Goal: Task Accomplishment & Management: Use online tool/utility

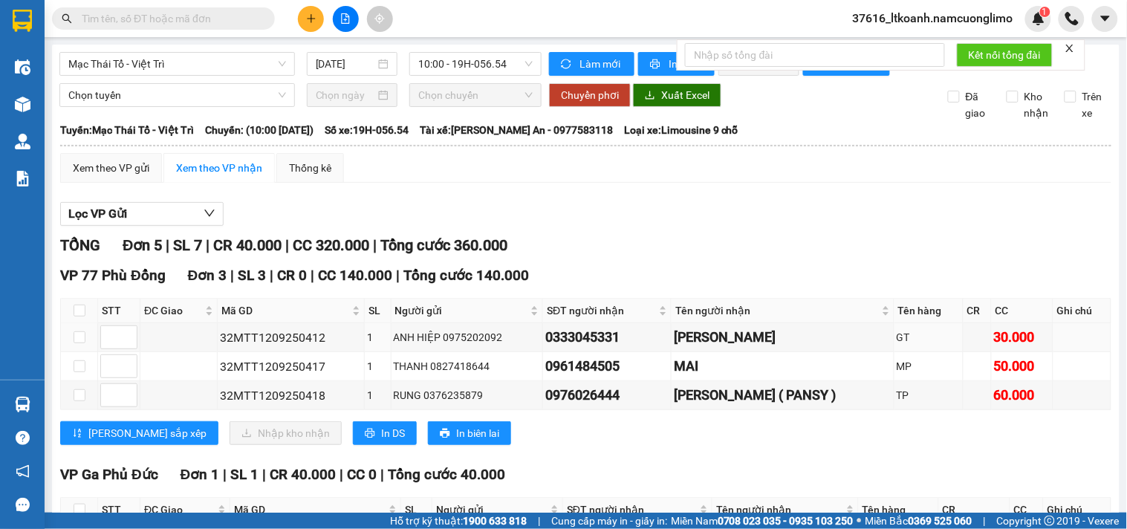
scroll to position [270, 0]
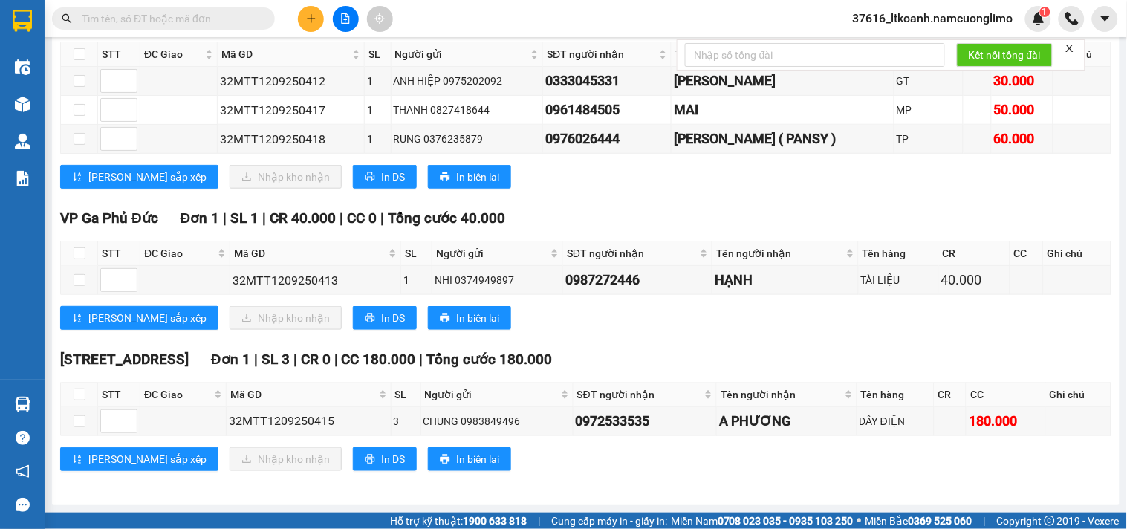
click at [218, 26] on input "text" at bounding box center [169, 18] width 175 height 16
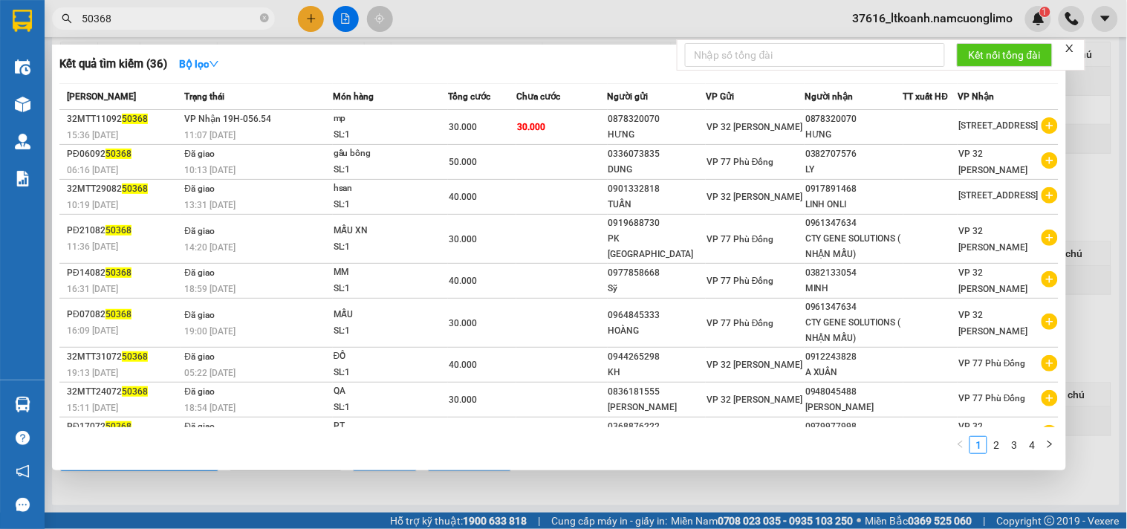
type input "50368"
click at [333, 121] on td "mp SL: 1" at bounding box center [390, 127] width 115 height 35
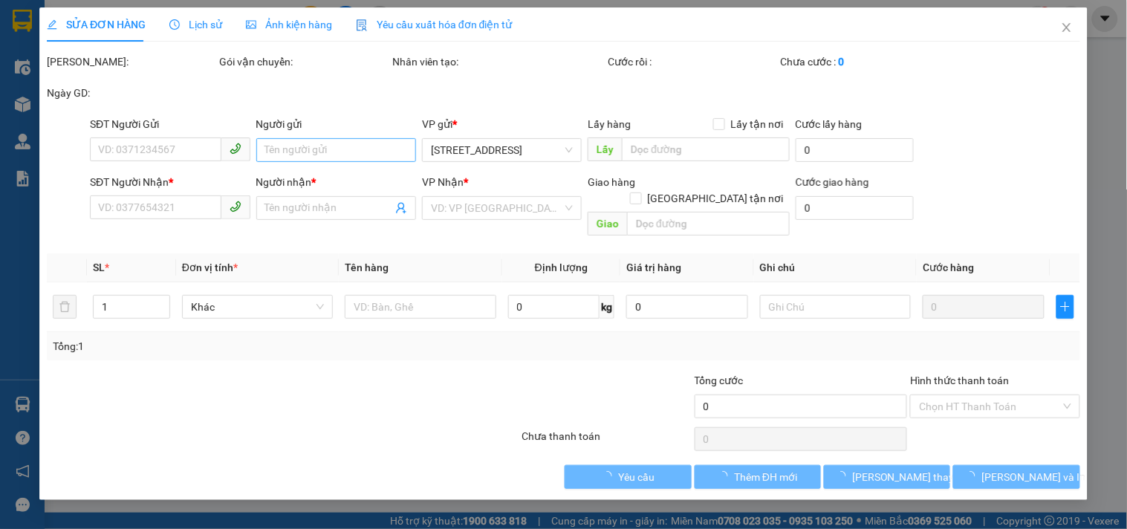
type input "0878320070"
type input "HƯNG"
type input "0878320070"
type input "HƯNG"
type input "30.000"
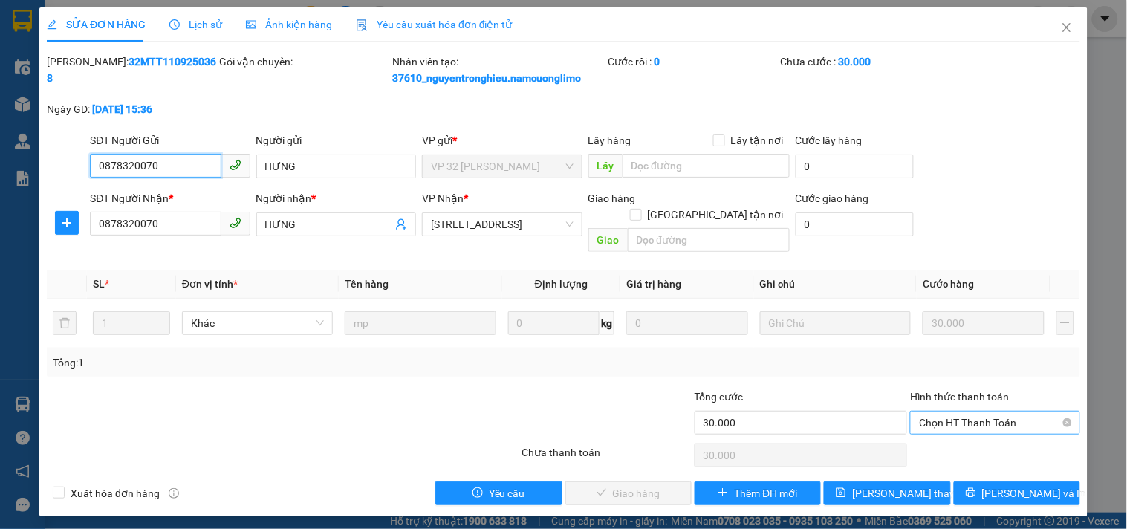
click at [1042, 412] on span "Chọn HT Thanh Toán" at bounding box center [995, 423] width 152 height 22
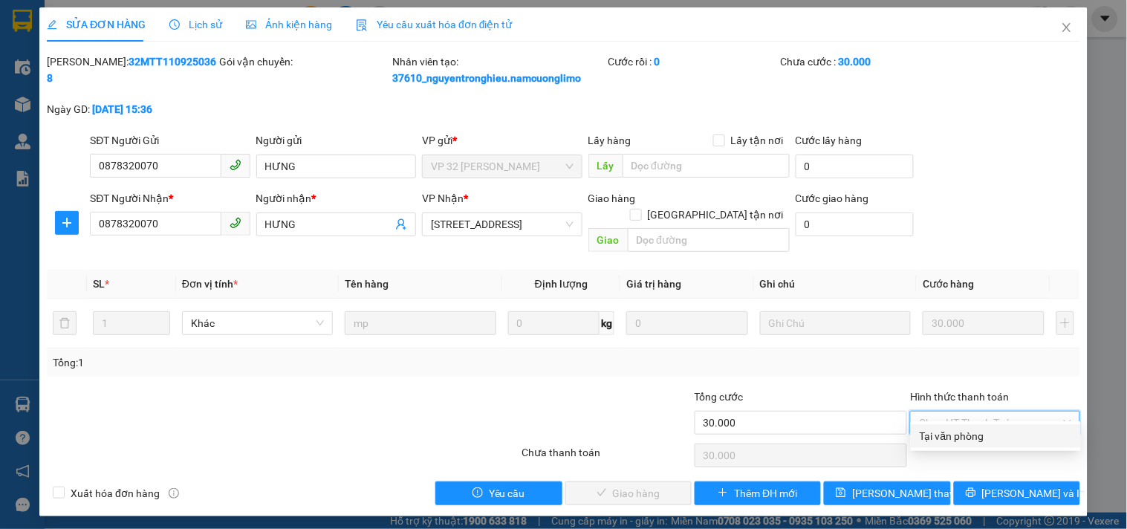
click at [993, 429] on div "Tại văn phòng" at bounding box center [996, 436] width 152 height 16
type input "0"
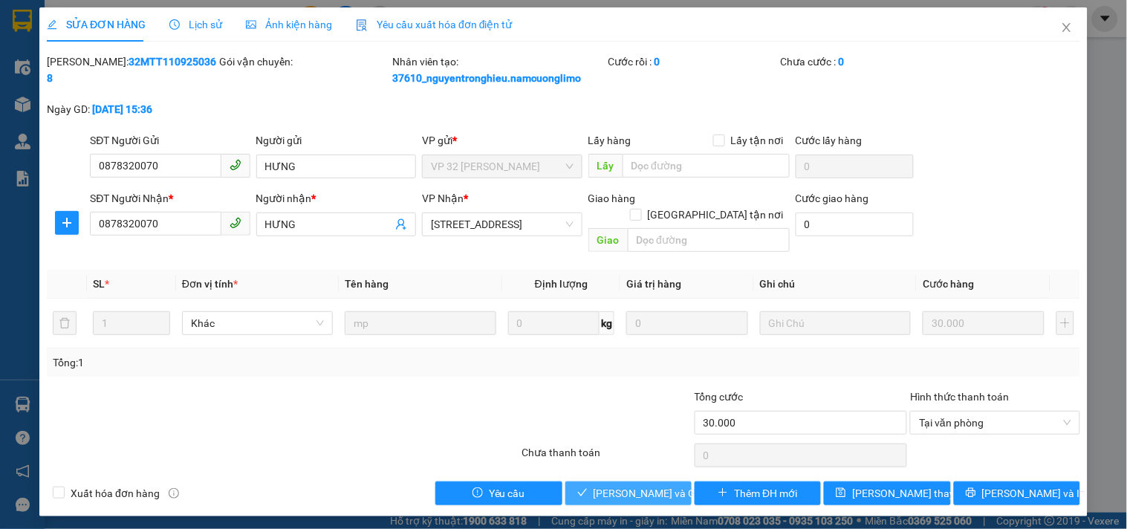
click at [634, 485] on span "[PERSON_NAME] và Giao hàng" at bounding box center [664, 493] width 143 height 16
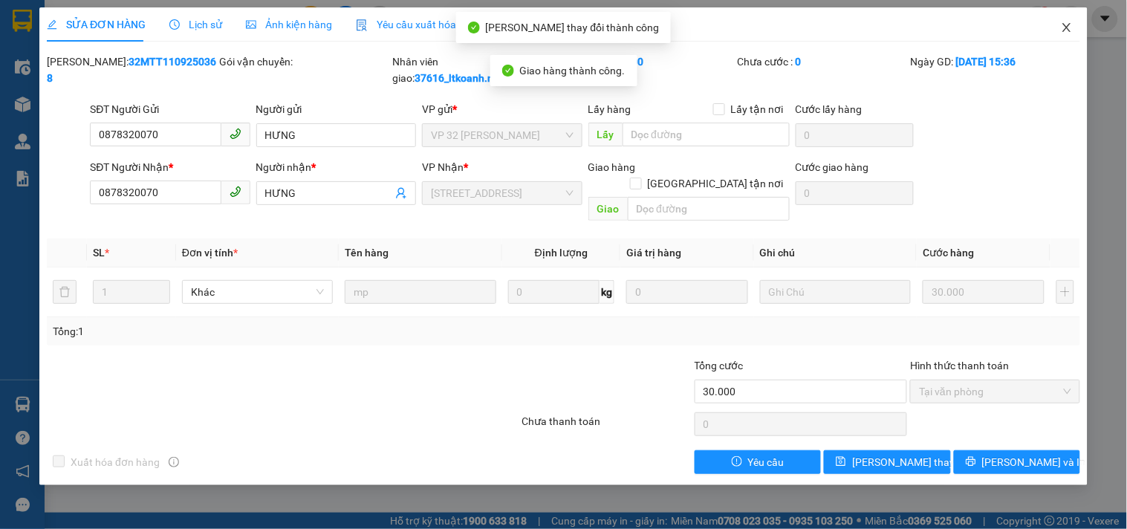
click at [1064, 32] on icon "close" at bounding box center [1066, 27] width 8 height 9
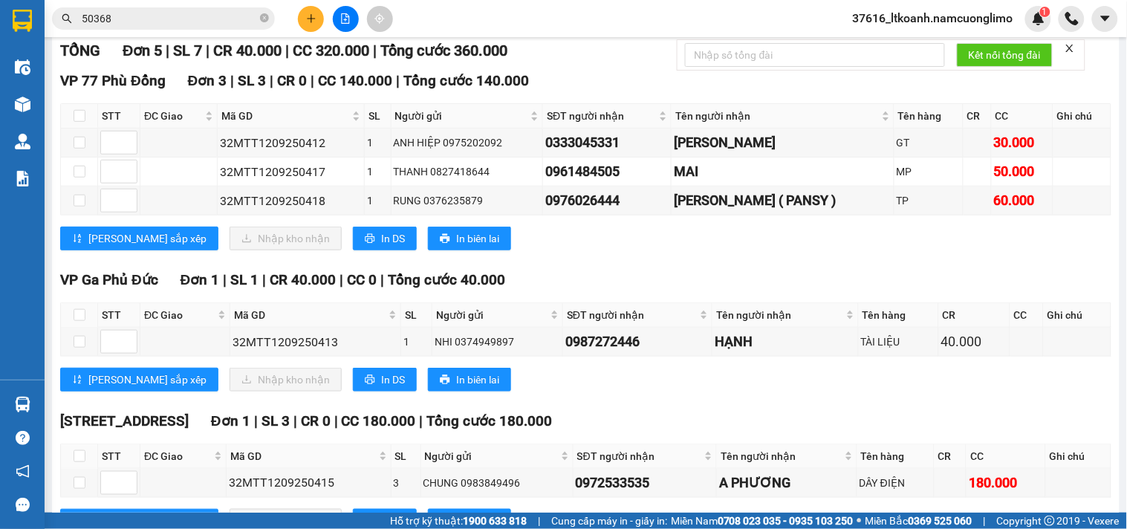
scroll to position [105, 0]
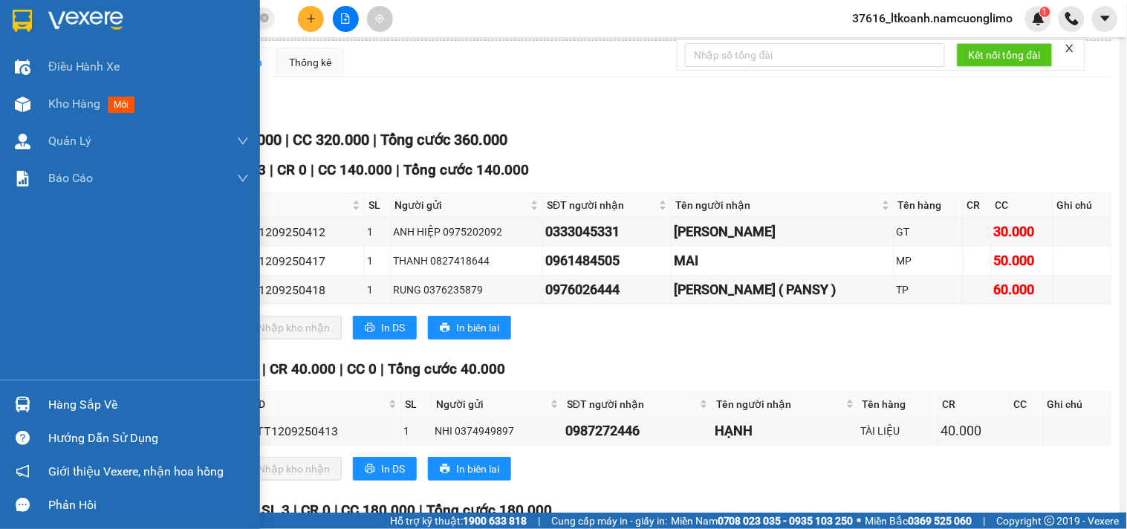
click at [18, 11] on img at bounding box center [22, 21] width 19 height 22
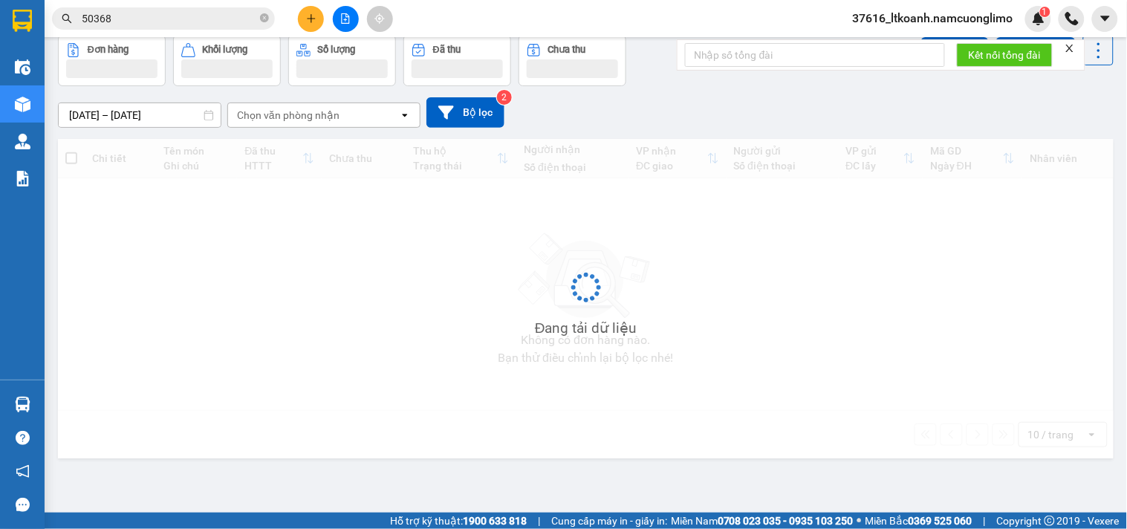
scroll to position [68, 0]
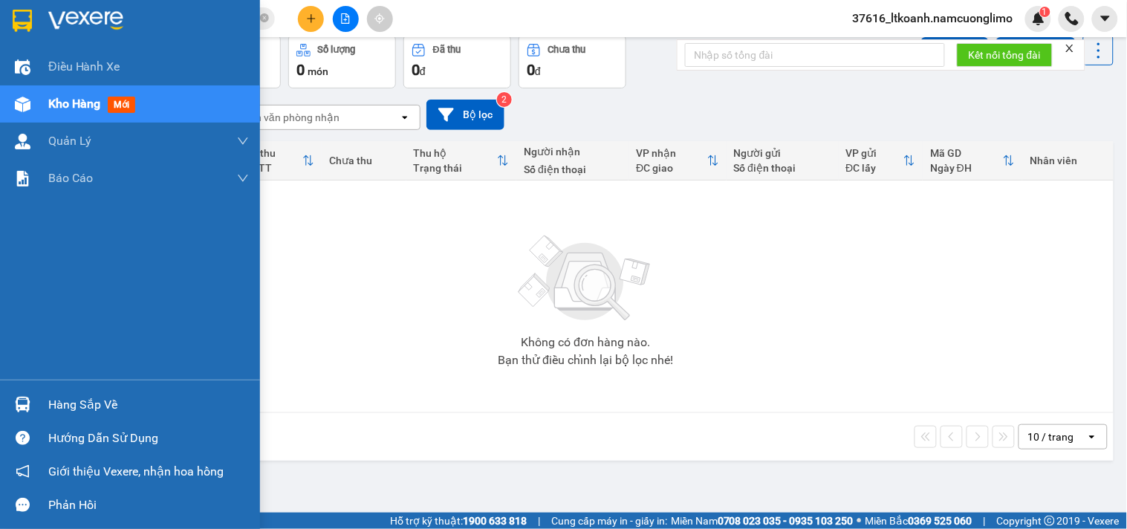
click at [28, 406] on img at bounding box center [23, 405] width 16 height 16
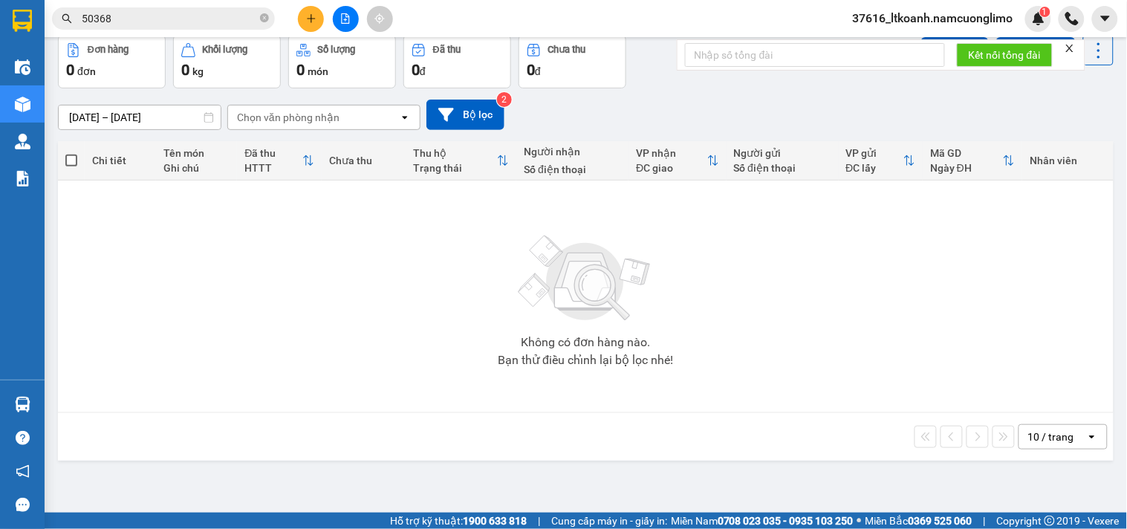
click at [822, 329] on section "Kết quả tìm kiếm ( 36 ) Bộ lọc Mã ĐH Trạng thái Món hàng Tổng cước Chưa cước Ng…" at bounding box center [563, 264] width 1127 height 529
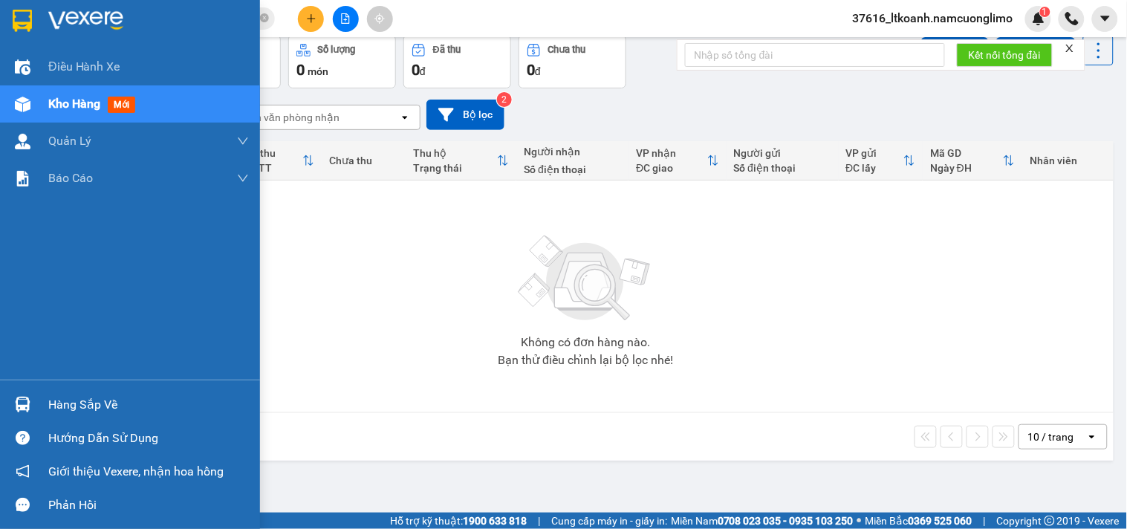
drag, startPoint x: 27, startPoint y: 401, endPoint x: 276, endPoint y: 428, distance: 251.0
click at [27, 401] on img at bounding box center [23, 405] width 16 height 16
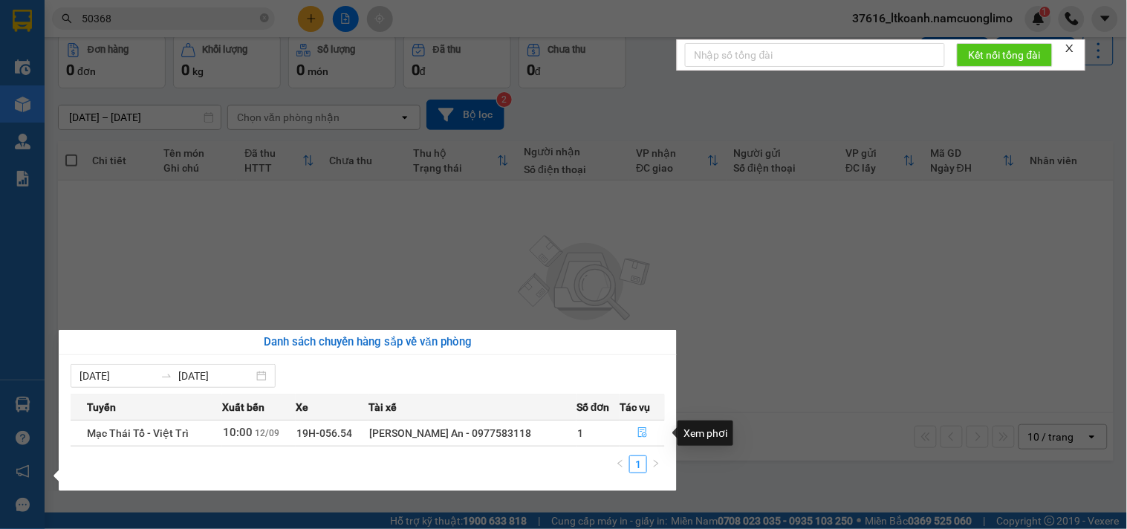
click at [644, 431] on icon "file-done" at bounding box center [642, 432] width 10 height 10
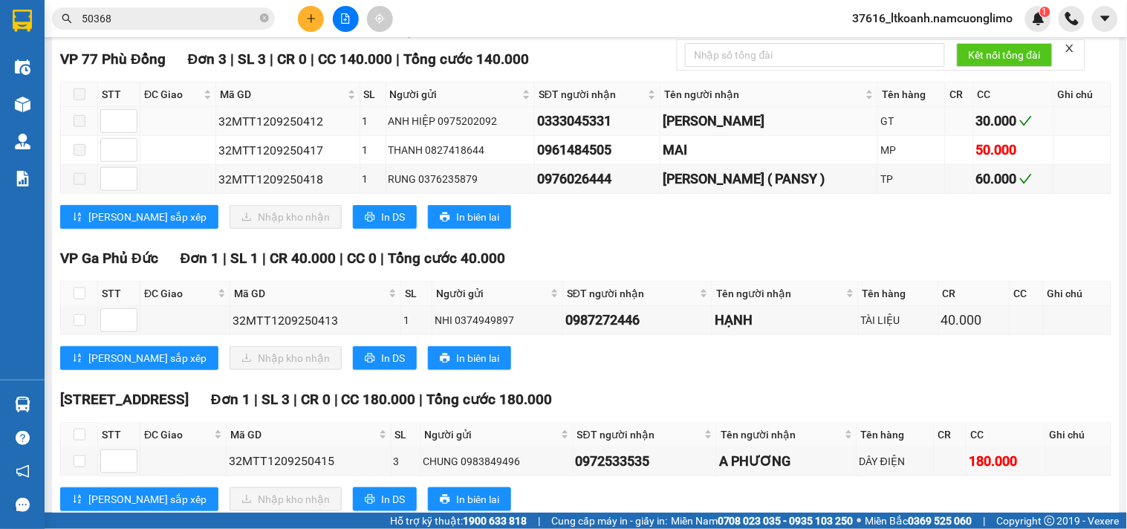
scroll to position [270, 0]
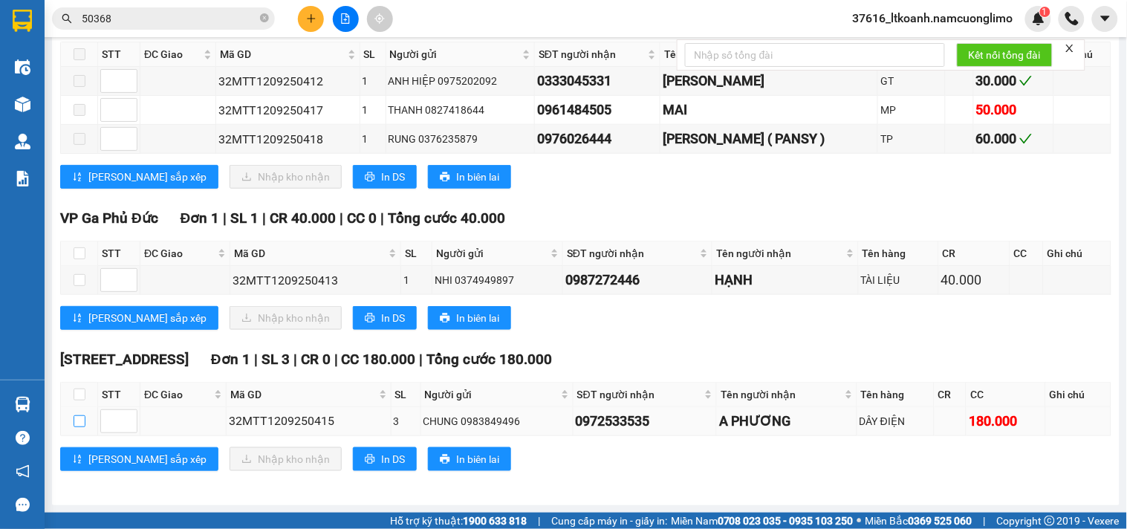
click at [82, 422] on input "checkbox" at bounding box center [80, 421] width 12 height 12
checkbox input "true"
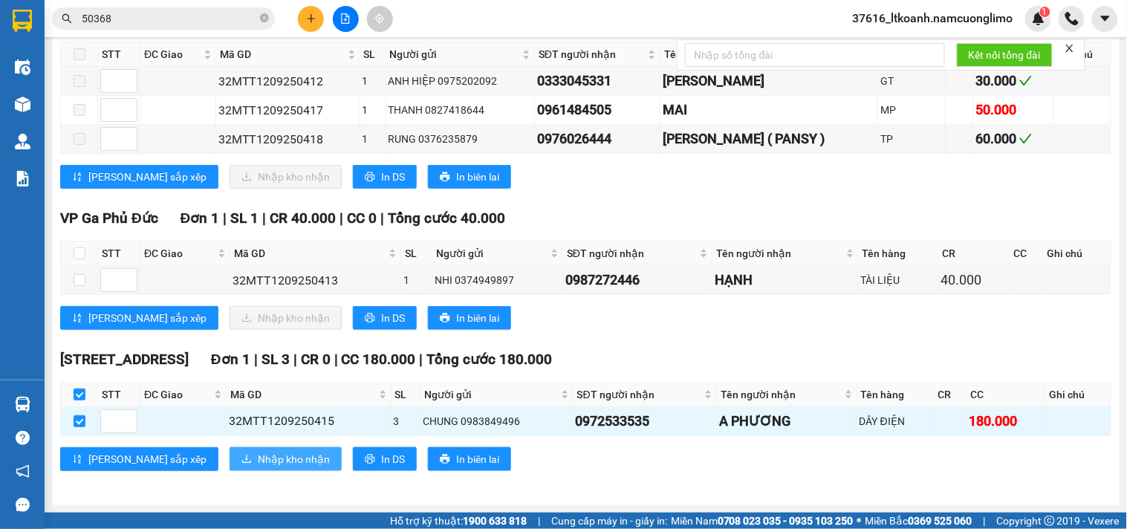
click at [258, 459] on span "Nhập kho nhận" at bounding box center [294, 459] width 72 height 16
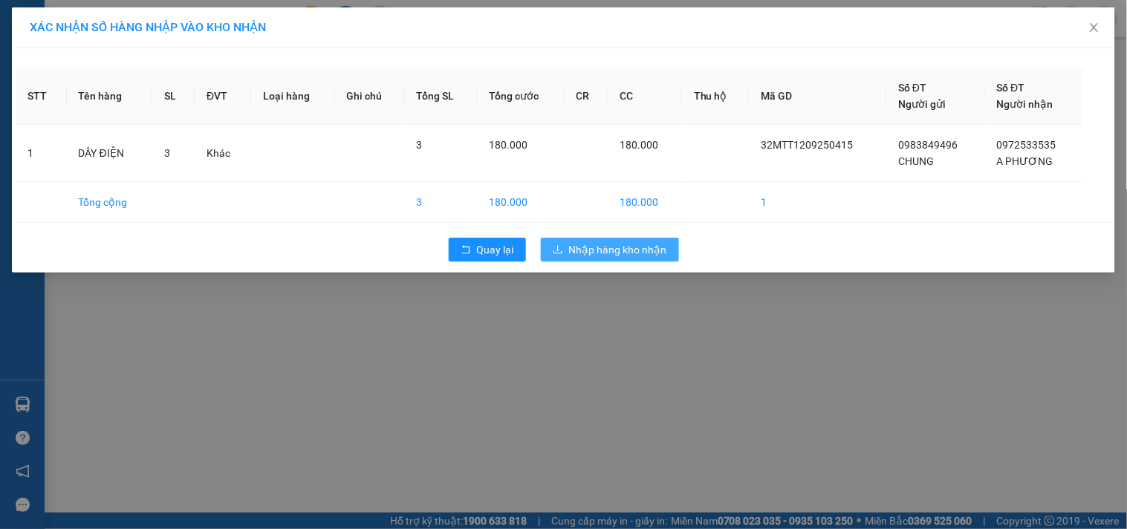
click at [617, 261] on button "Nhập hàng kho nhận" at bounding box center [610, 250] width 138 height 24
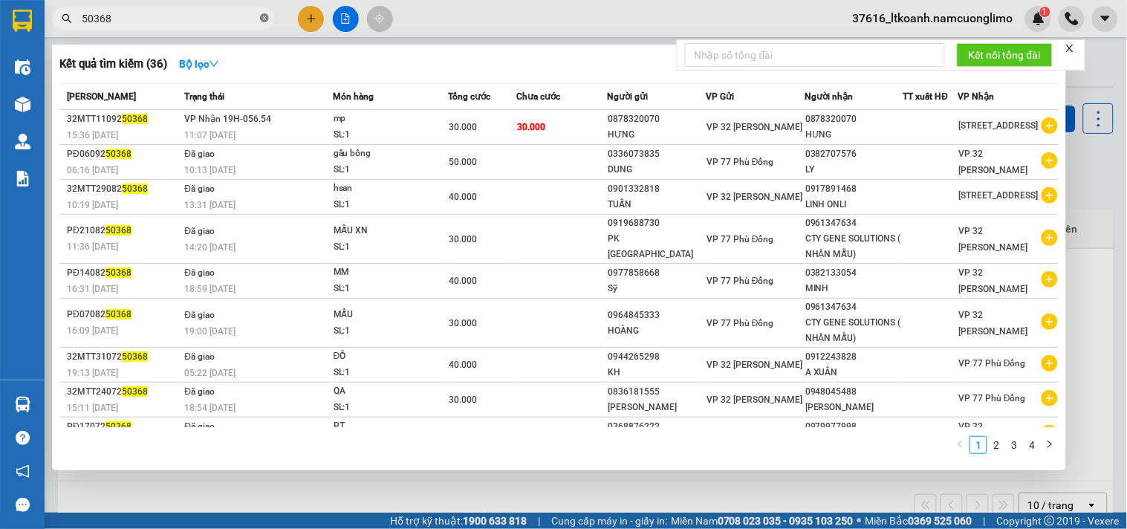
click at [261, 16] on icon "close-circle" at bounding box center [264, 17] width 9 height 9
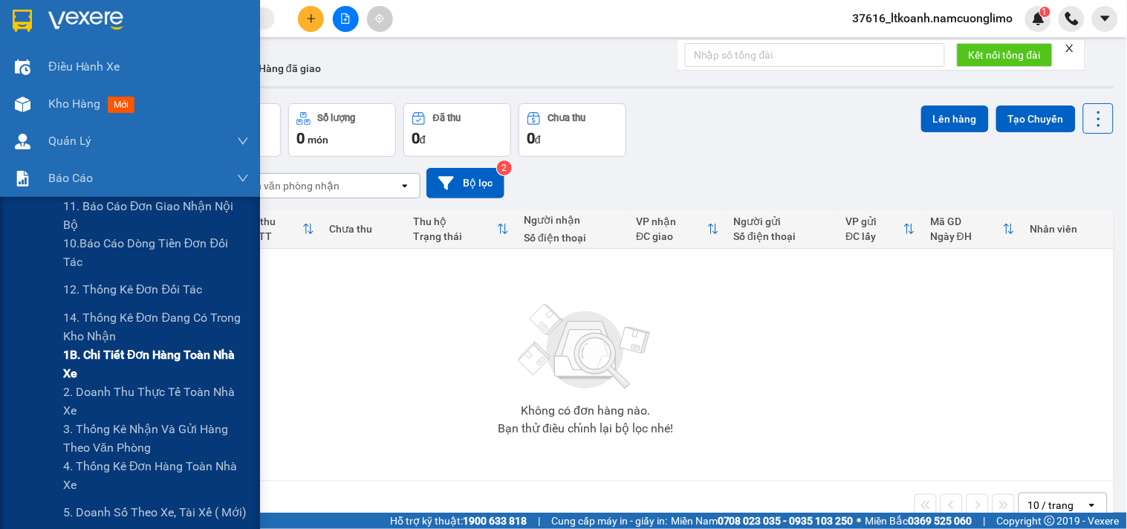
click at [82, 366] on span "1B. Chi tiết đơn hàng toàn nhà xe" at bounding box center [156, 363] width 186 height 37
